Goal: Information Seeking & Learning: Learn about a topic

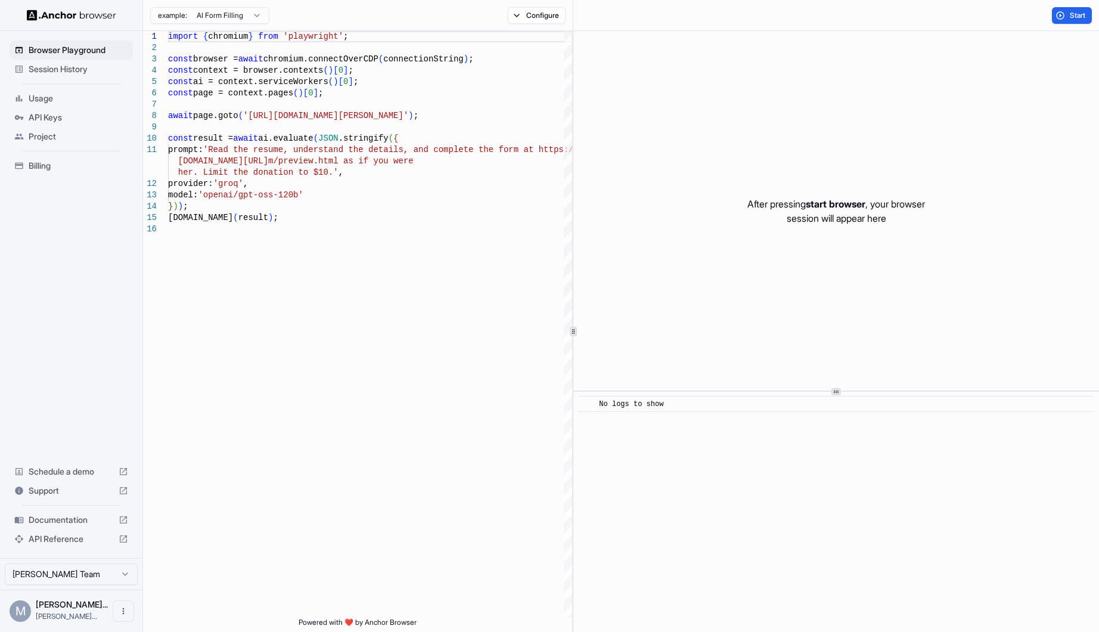
click at [45, 116] on span "API Keys" at bounding box center [79, 117] width 100 height 12
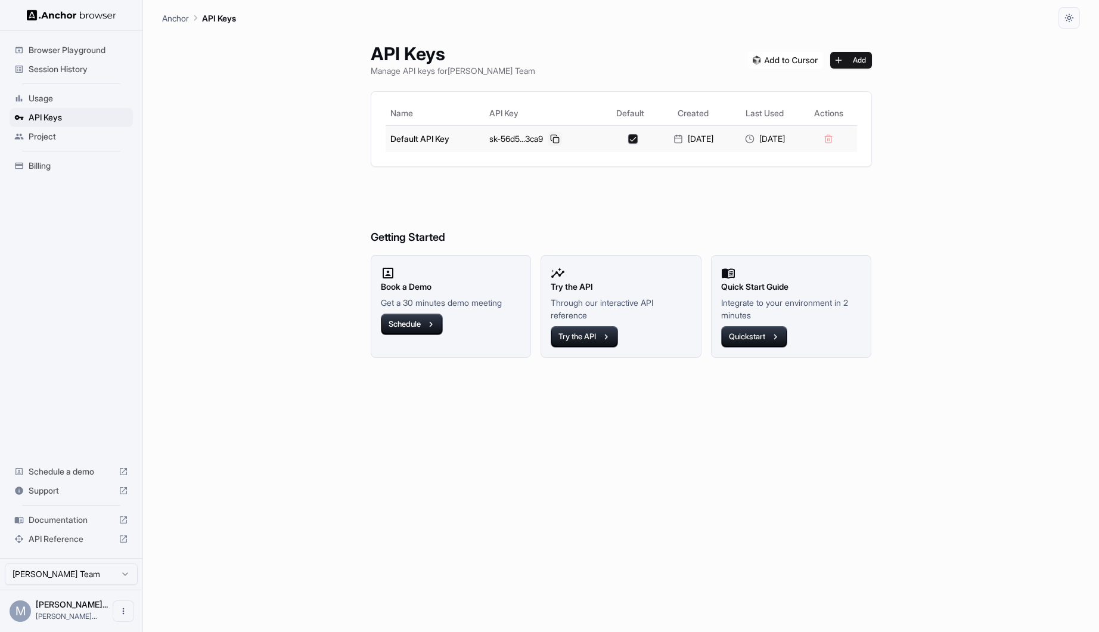
click at [548, 138] on button at bounding box center [555, 139] width 14 height 14
click at [54, 517] on span "Documentation" at bounding box center [71, 520] width 85 height 12
click at [57, 525] on span "Documentation" at bounding box center [71, 520] width 85 height 12
